Goal: Information Seeking & Learning: Learn about a topic

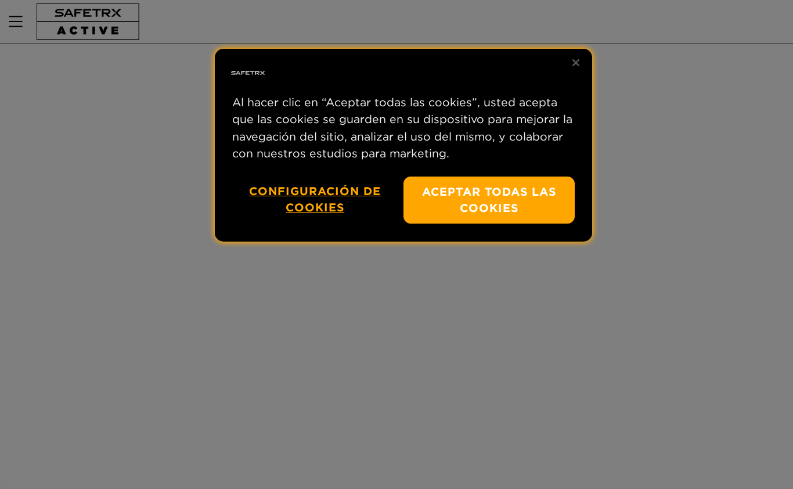
click at [558, 66] on div "Privacidad" at bounding box center [403, 73] width 377 height 37
click at [576, 60] on button "Cerrar" at bounding box center [576, 63] width 26 height 26
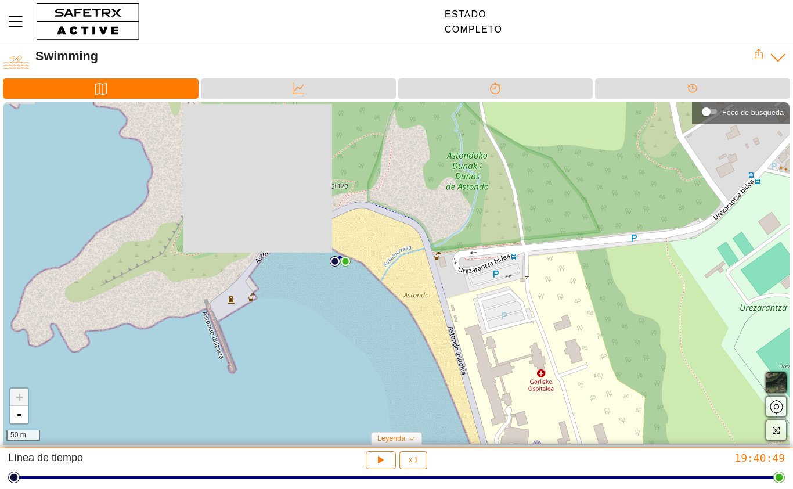
click at [779, 410] on span "button" at bounding box center [776, 406] width 14 height 14
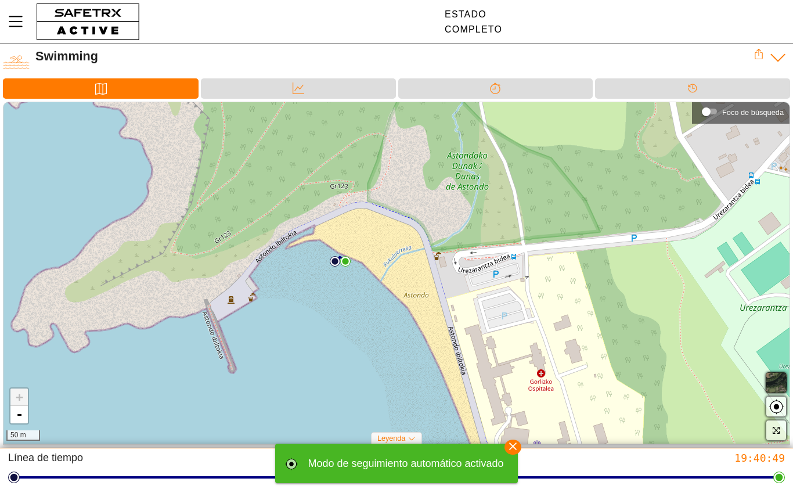
click at [776, 413] on span "button" at bounding box center [776, 406] width 14 height 14
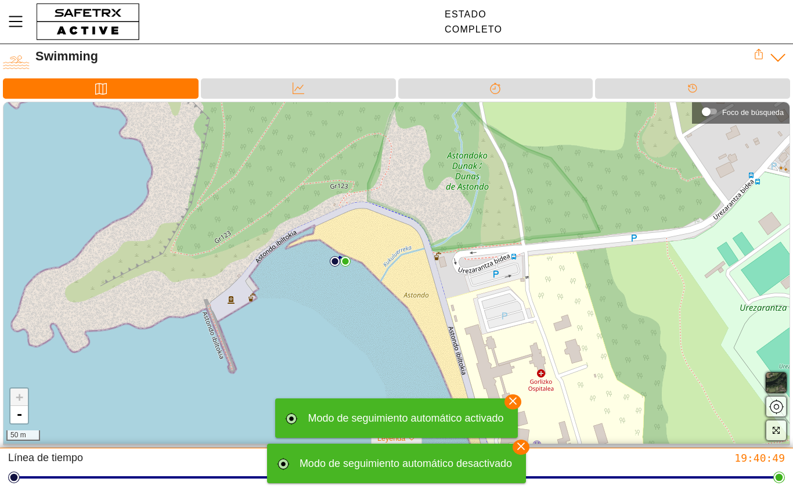
click at [778, 436] on span "button" at bounding box center [776, 430] width 14 height 14
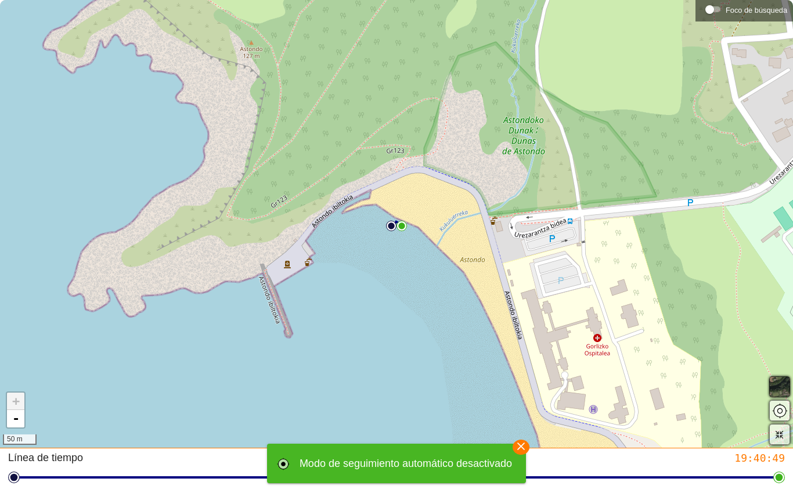
click at [430, 208] on div "+ - 50 m" at bounding box center [396, 223] width 793 height 447
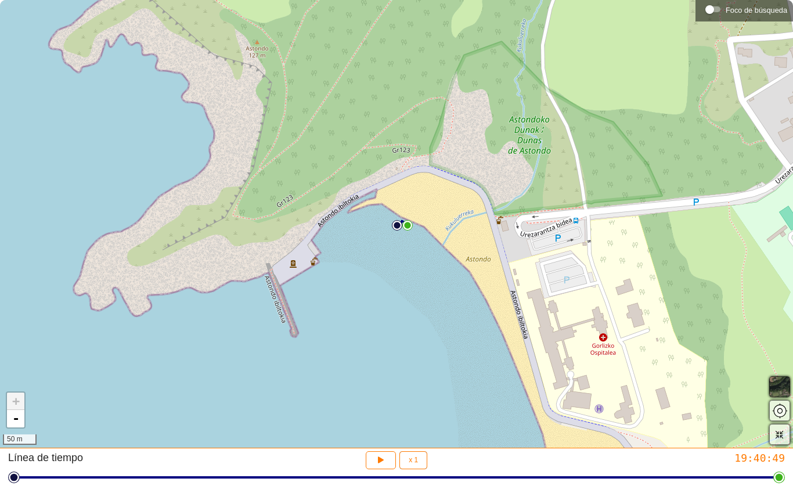
click at [23, 401] on link "+" at bounding box center [15, 400] width 17 height 17
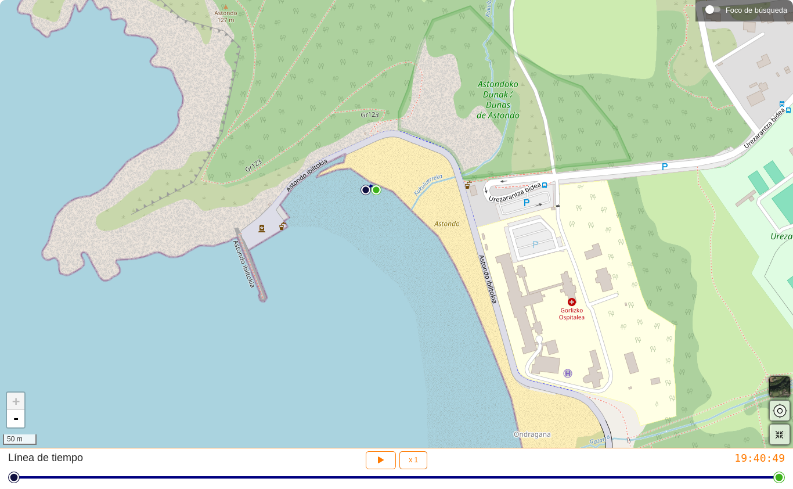
click at [381, 466] on span "button" at bounding box center [381, 459] width 12 height 13
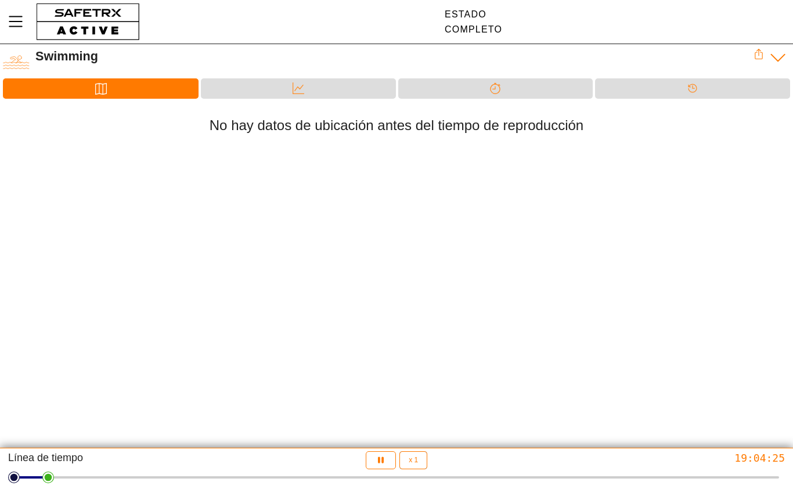
click at [416, 467] on button "x 1" at bounding box center [413, 460] width 28 height 18
click at [317, 93] on div "Datos" at bounding box center [298, 88] width 195 height 20
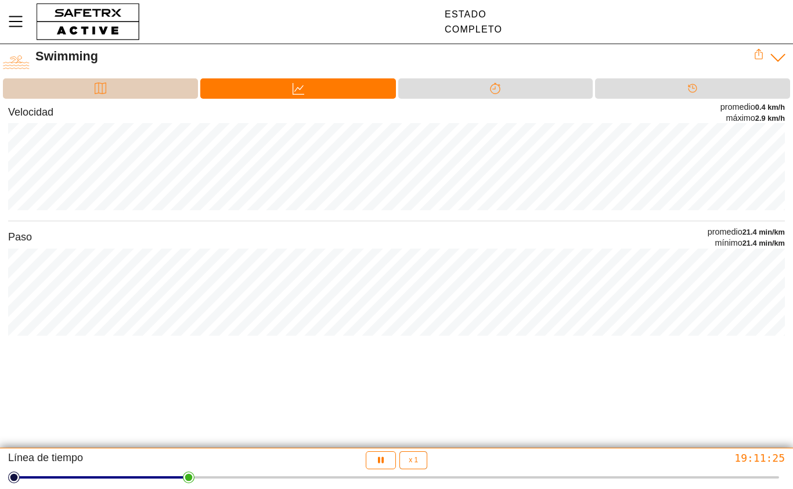
click at [139, 97] on div "Mapa" at bounding box center [100, 88] width 195 height 20
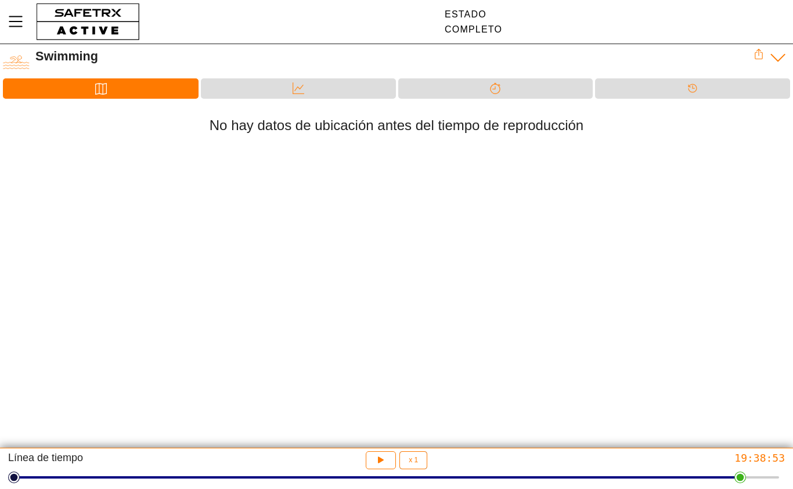
click at [369, 464] on button "button" at bounding box center [381, 460] width 31 height 18
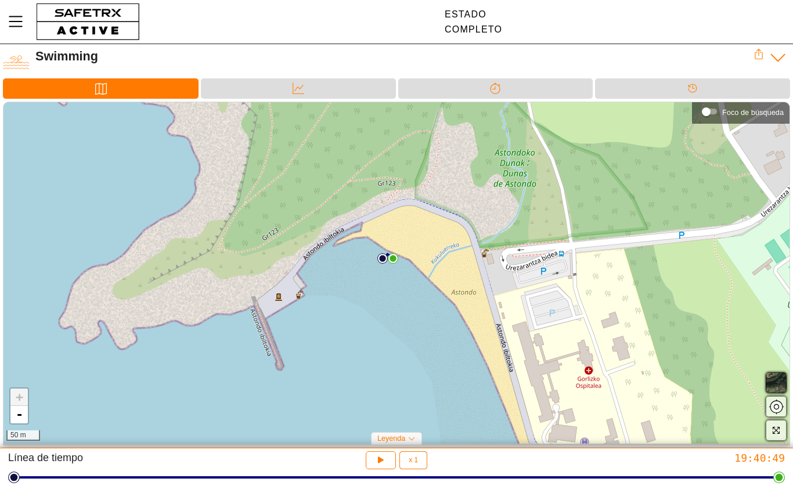
click at [149, 479] on div at bounding box center [396, 477] width 765 height 16
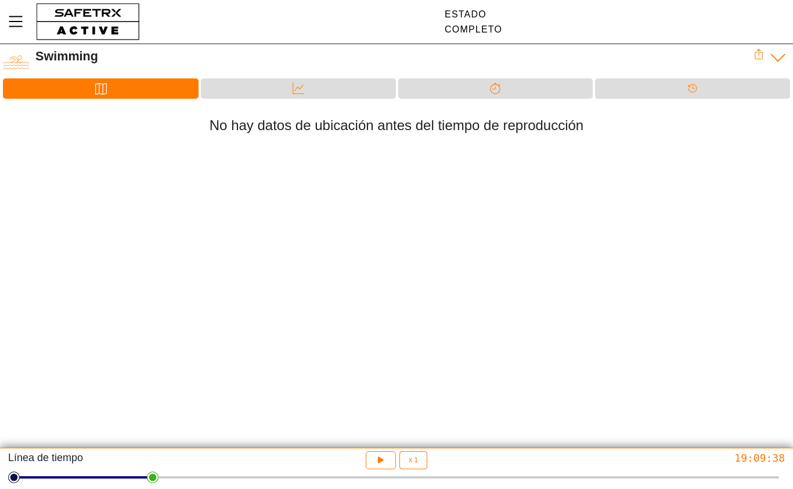
click at [373, 461] on button "button" at bounding box center [381, 460] width 31 height 18
click at [690, 94] on div "Línea de tiempo" at bounding box center [692, 88] width 23 height 17
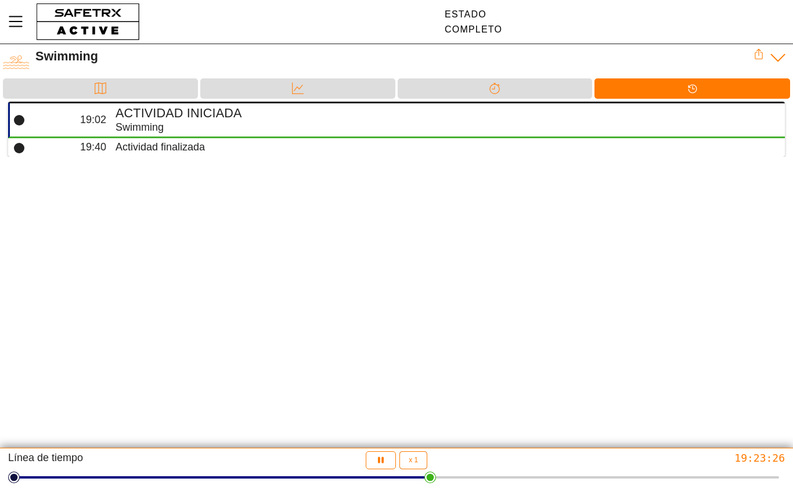
click at [261, 154] on td "Actividad finalizada" at bounding box center [448, 147] width 674 height 18
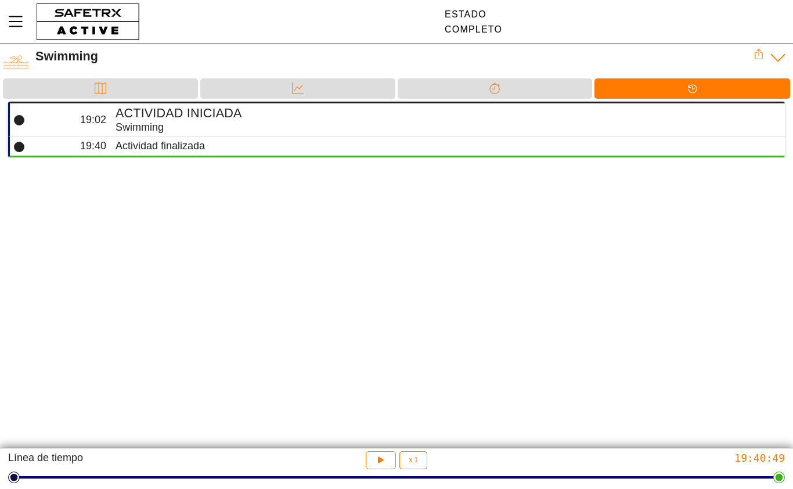
click at [519, 95] on div "Divisiones" at bounding box center [495, 88] width 195 height 20
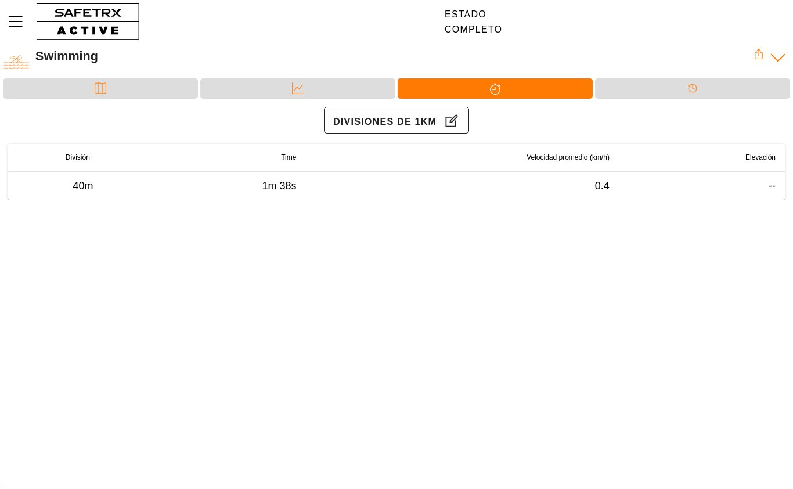
click at [688, 84] on icon at bounding box center [693, 88] width 12 height 12
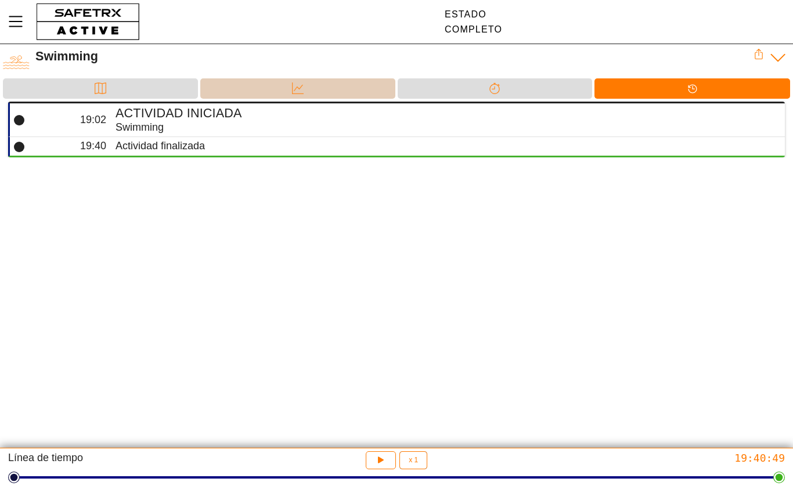
click at [324, 87] on div "Datos" at bounding box center [297, 88] width 195 height 20
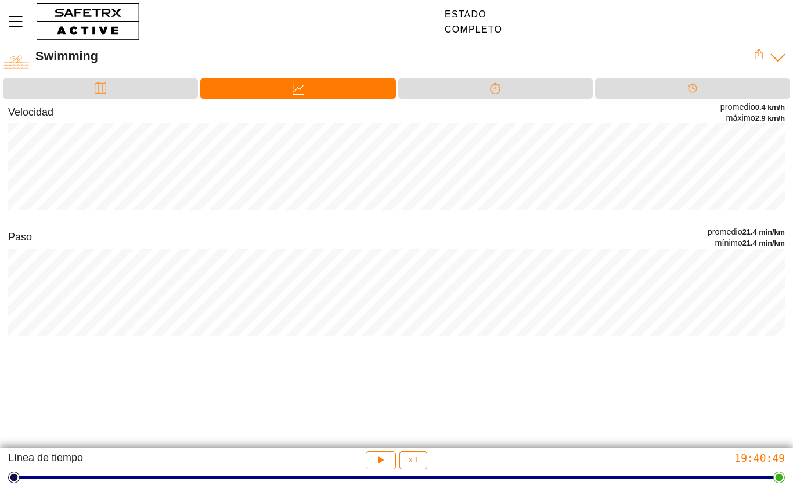
click at [141, 81] on div "Mapa" at bounding box center [100, 88] width 195 height 20
